Goal: Task Accomplishment & Management: Use online tool/utility

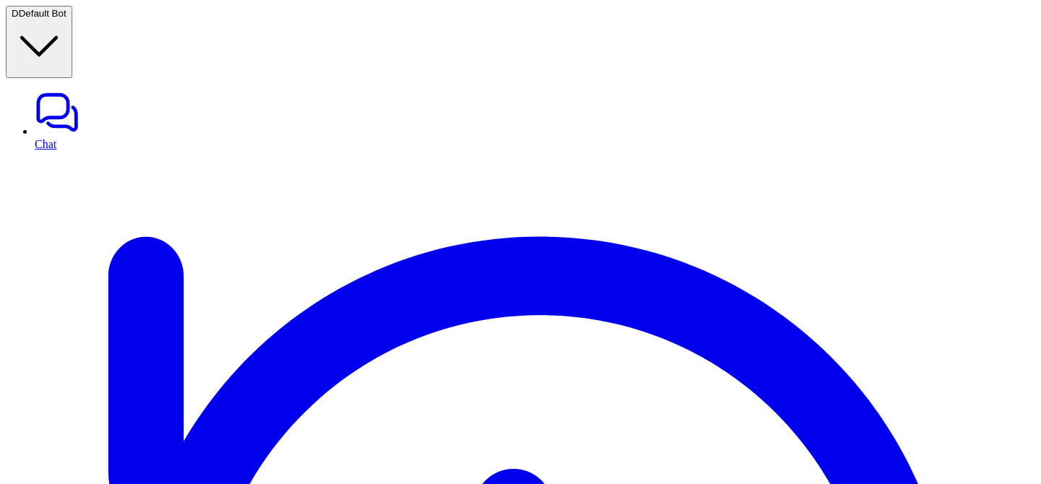
scroll to position [10, 0]
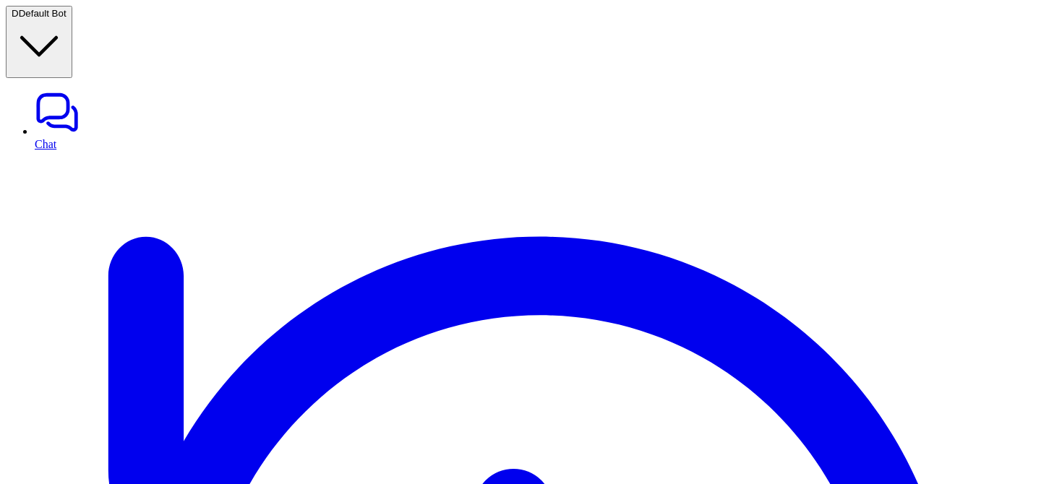
type input "**********"
